Goal: Information Seeking & Learning: Learn about a topic

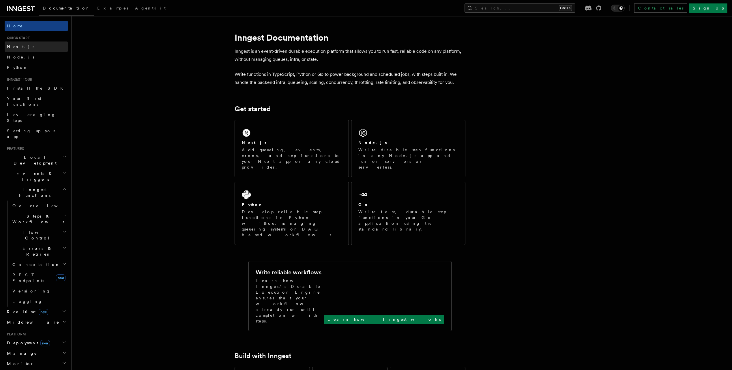
click at [29, 48] on link "Next.js" at bounding box center [36, 47] width 63 height 10
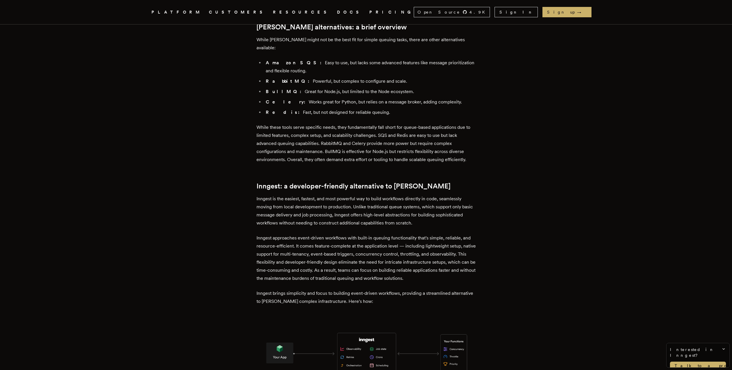
scroll to position [692, 0]
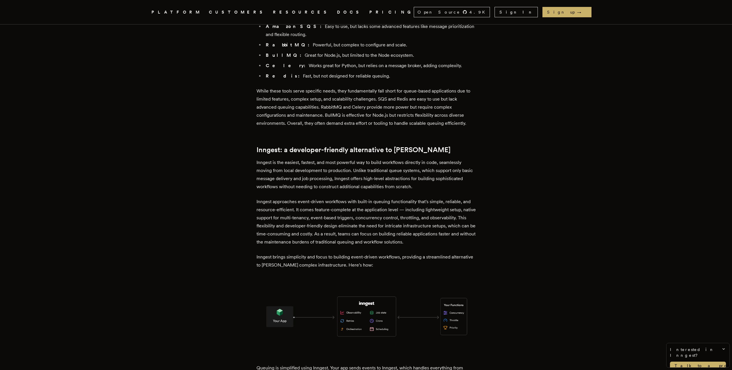
click at [489, 257] on article "Simplify your queues with Inngest, the modern [PERSON_NAME] alternative [PERSON…" at bounding box center [365, 42] width 415 height 1397
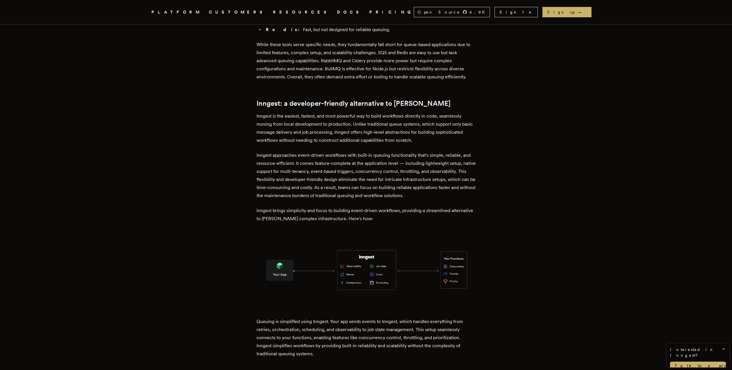
scroll to position [865, 0]
